Goal: Information Seeking & Learning: Learn about a topic

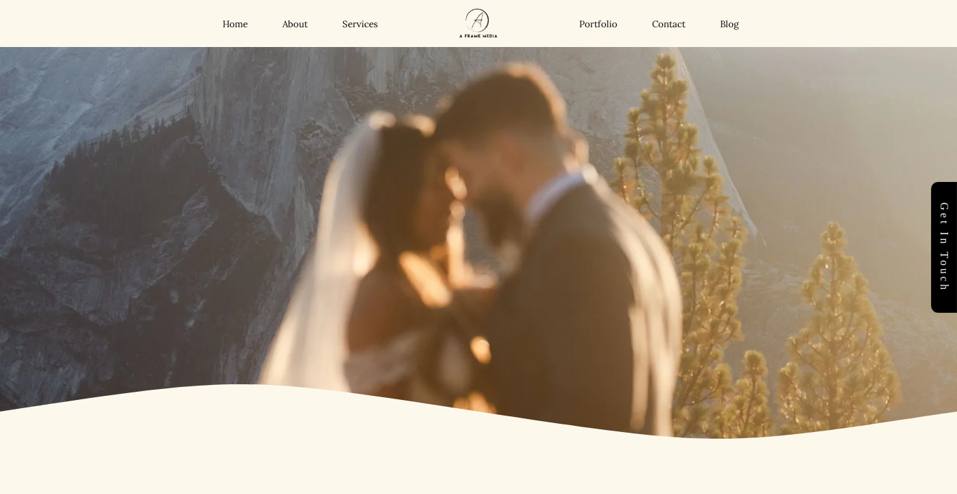
click at [597, 21] on link "Portfolio" at bounding box center [599, 24] width 38 height 12
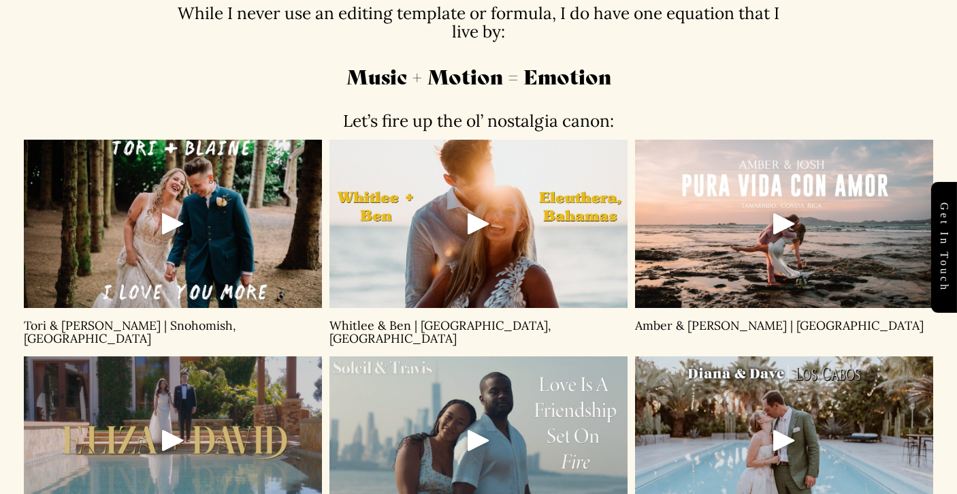
scroll to position [639, 0]
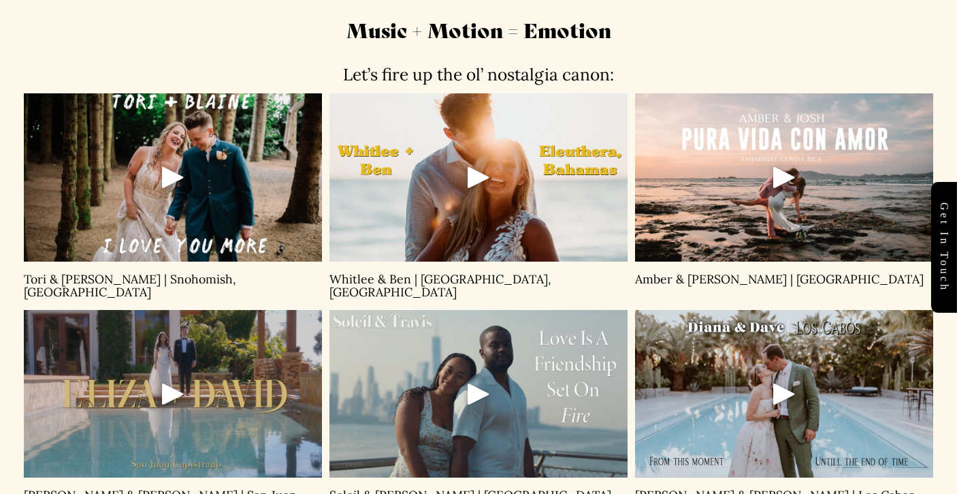
click at [177, 170] on div "Play" at bounding box center [173, 177] width 33 height 33
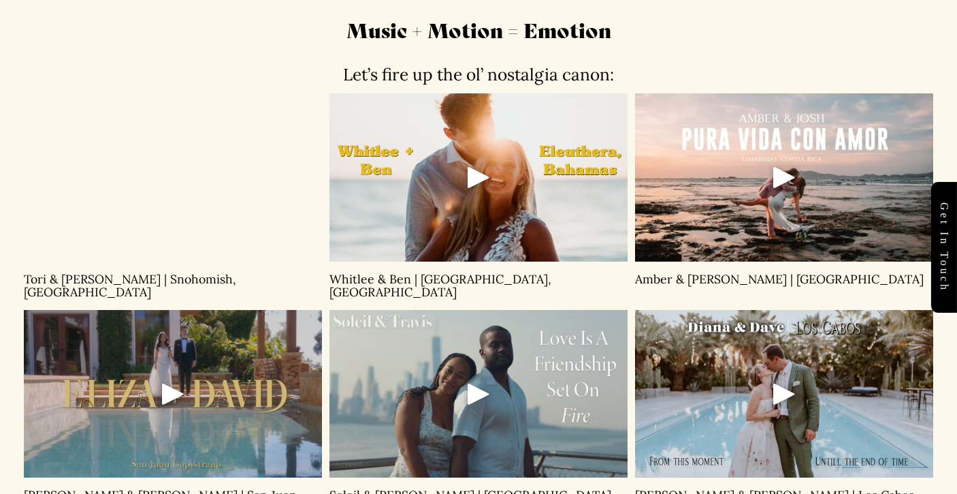
click at [165, 394] on div "Play" at bounding box center [173, 393] width 33 height 33
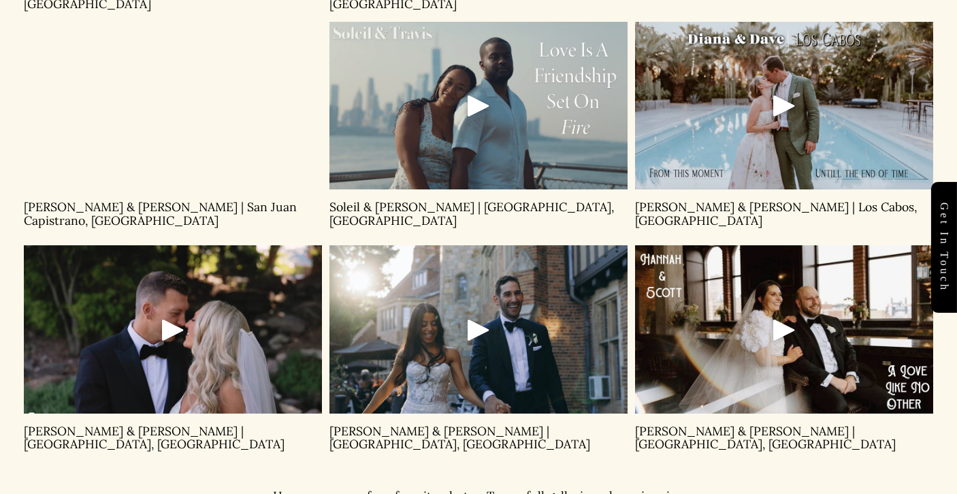
scroll to position [942, 0]
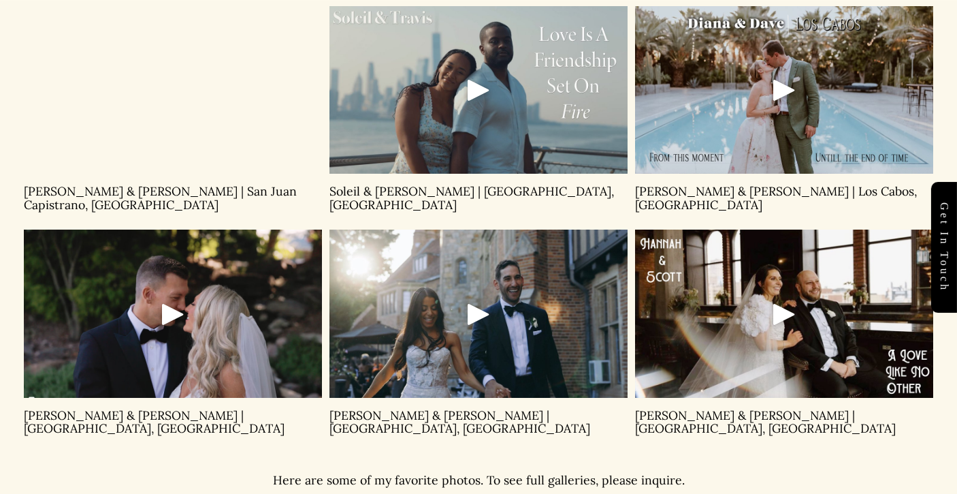
click at [163, 316] on div "Play" at bounding box center [173, 314] width 33 height 33
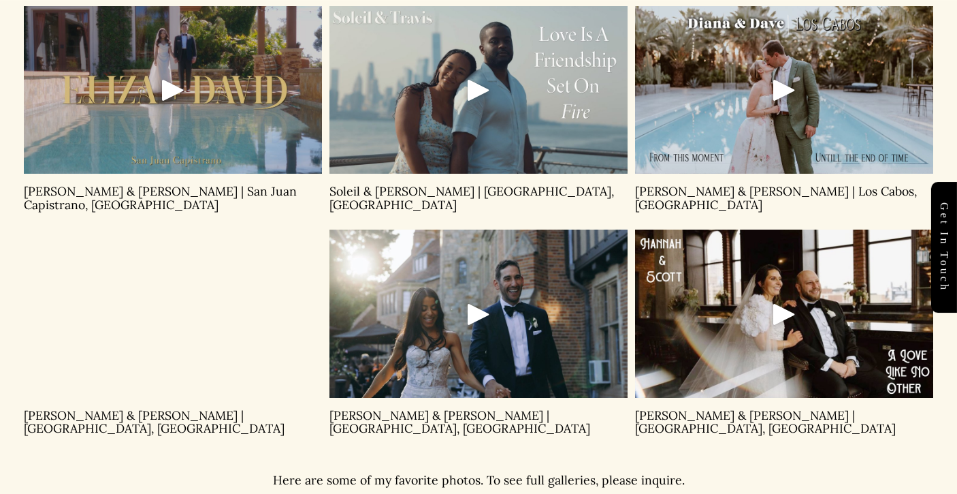
click at [470, 313] on div "Play" at bounding box center [478, 314] width 33 height 33
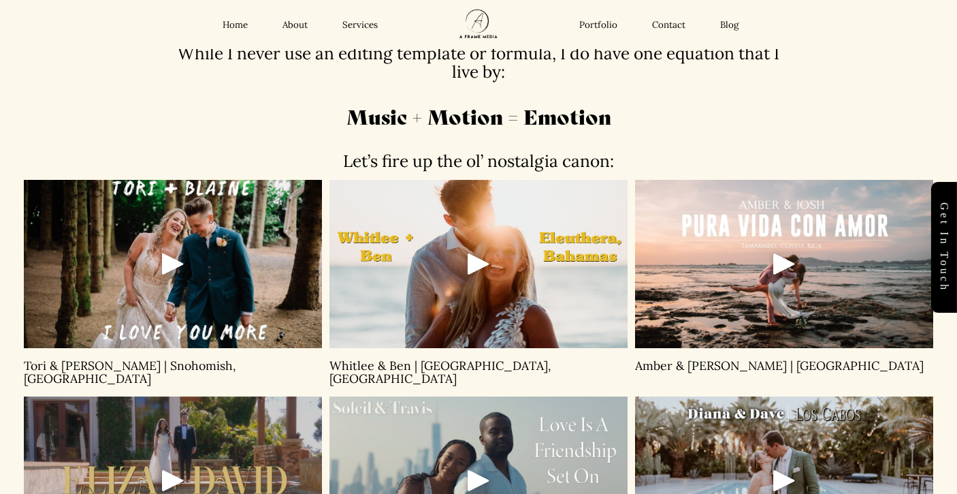
scroll to position [347, 0]
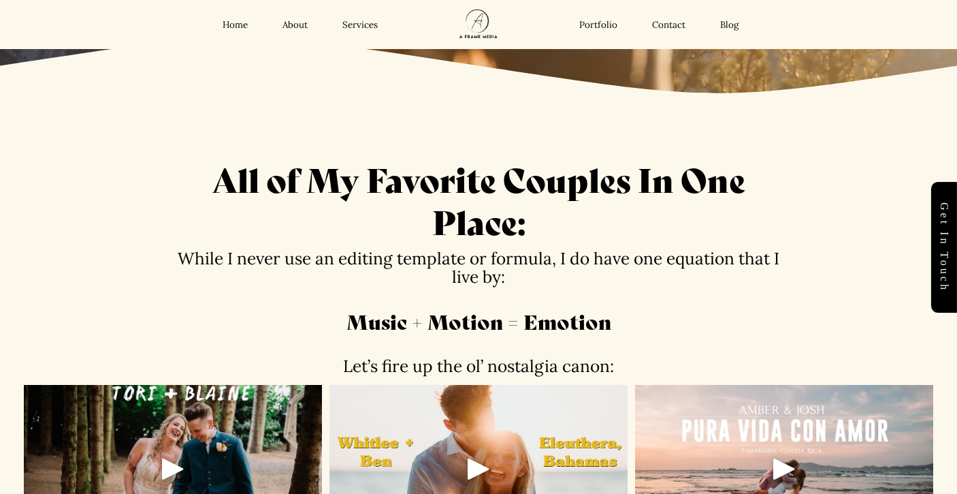
click at [676, 27] on link "Contact" at bounding box center [668, 25] width 33 height 12
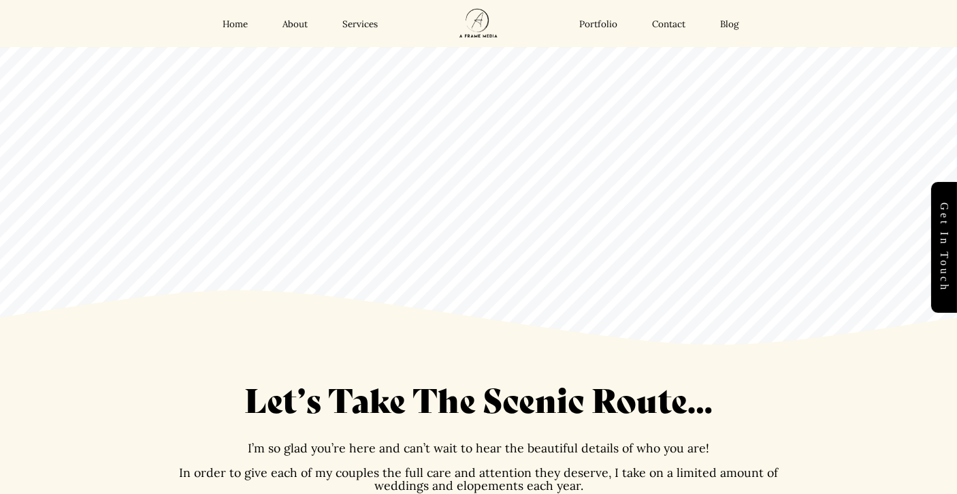
click at [359, 30] on div "Home About Services Portfolio Contact Blog Home About" at bounding box center [479, 23] width 842 height 47
click at [355, 26] on link "Services" at bounding box center [360, 24] width 35 height 12
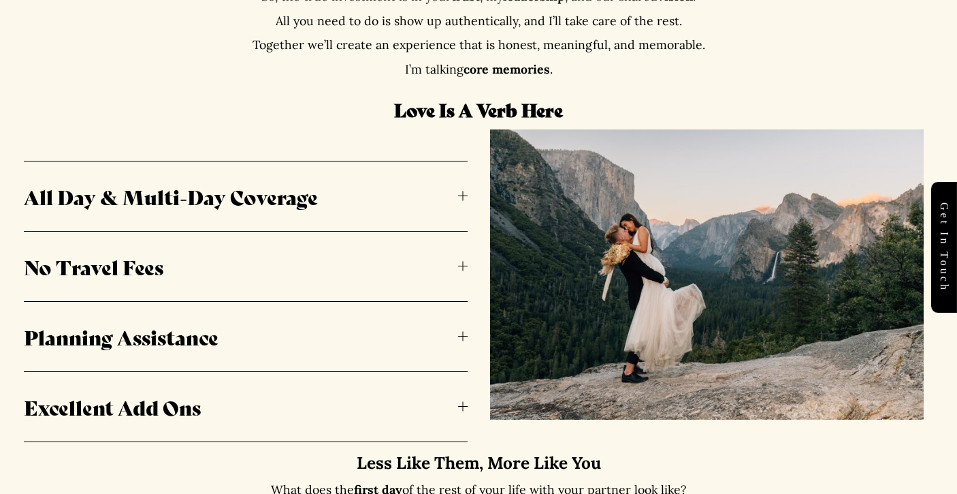
scroll to position [700, 0]
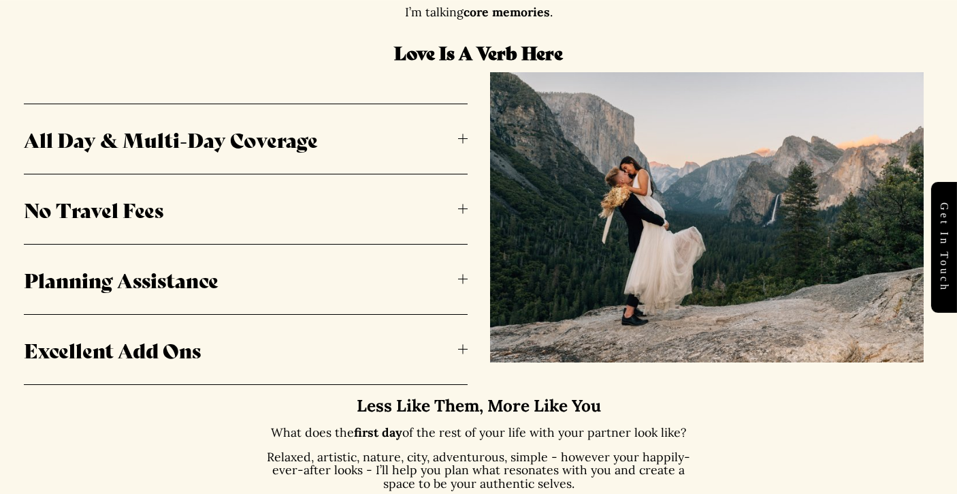
click at [332, 159] on button "All Day & Multi-Day Coverage" at bounding box center [246, 138] width 444 height 69
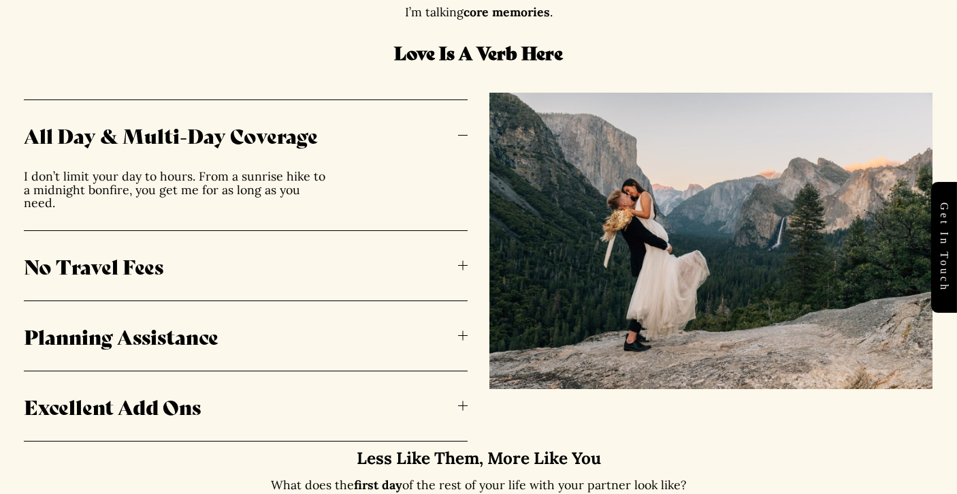
click at [329, 150] on button "All Day & Multi-Day Coverage" at bounding box center [246, 134] width 444 height 69
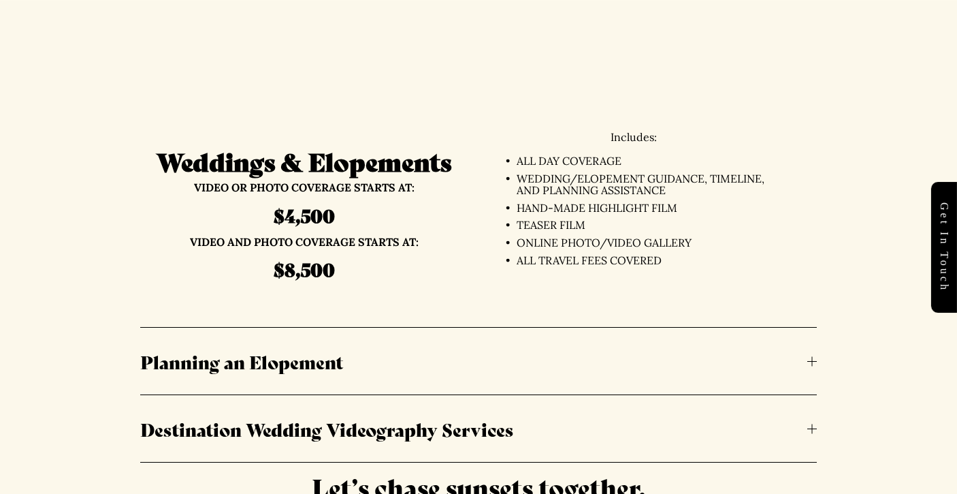
scroll to position [3056, 0]
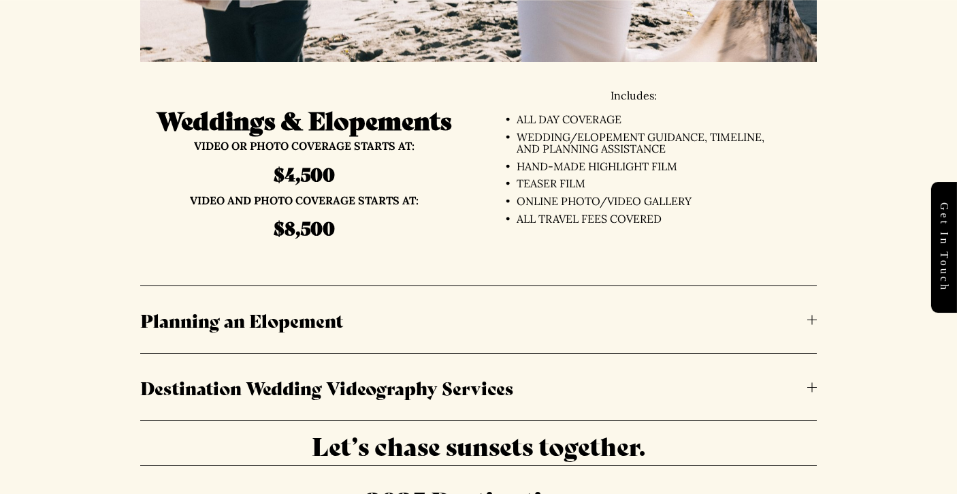
click at [282, 394] on span "Destination Wedding Videography Services" at bounding box center [473, 387] width 667 height 26
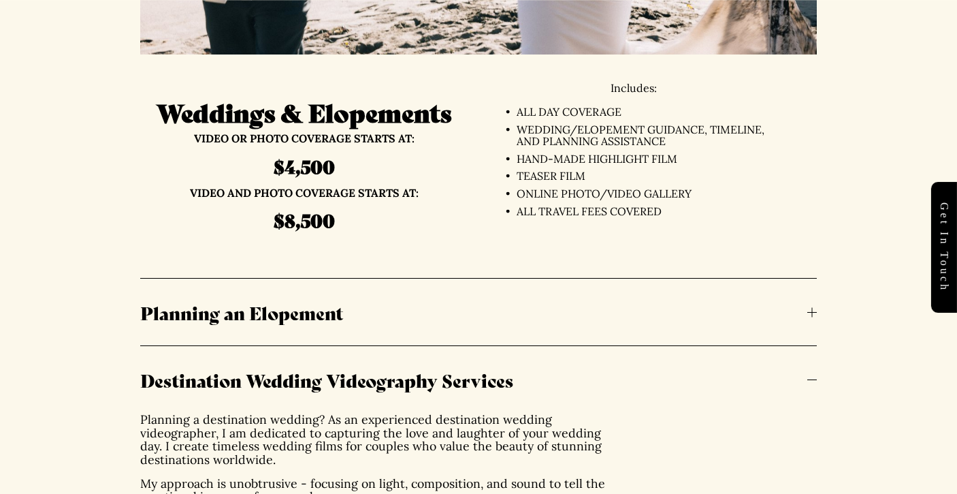
scroll to position [3061, 0]
